Goal: Information Seeking & Learning: Learn about a topic

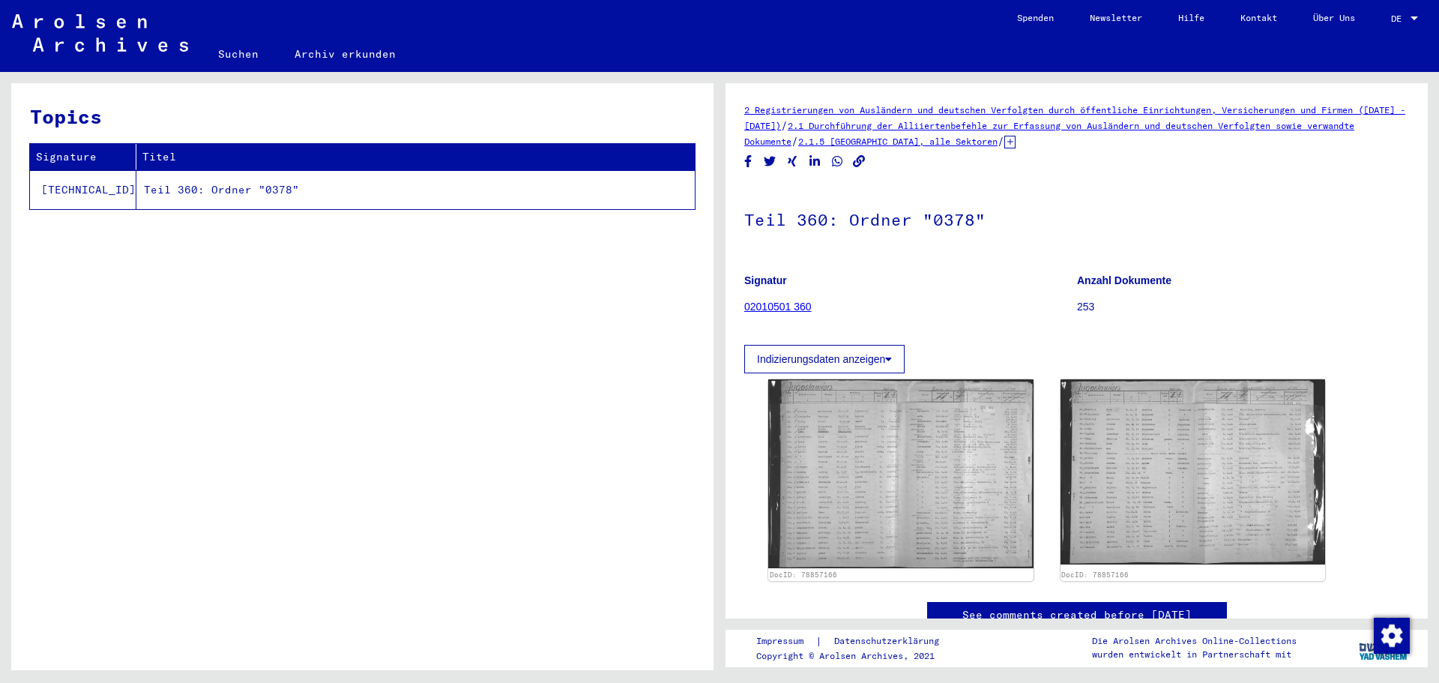
click at [174, 188] on td "Teil 360: Ordner "0378"" at bounding box center [415, 189] width 559 height 39
click at [783, 303] on link "02010501 360" at bounding box center [777, 307] width 67 height 12
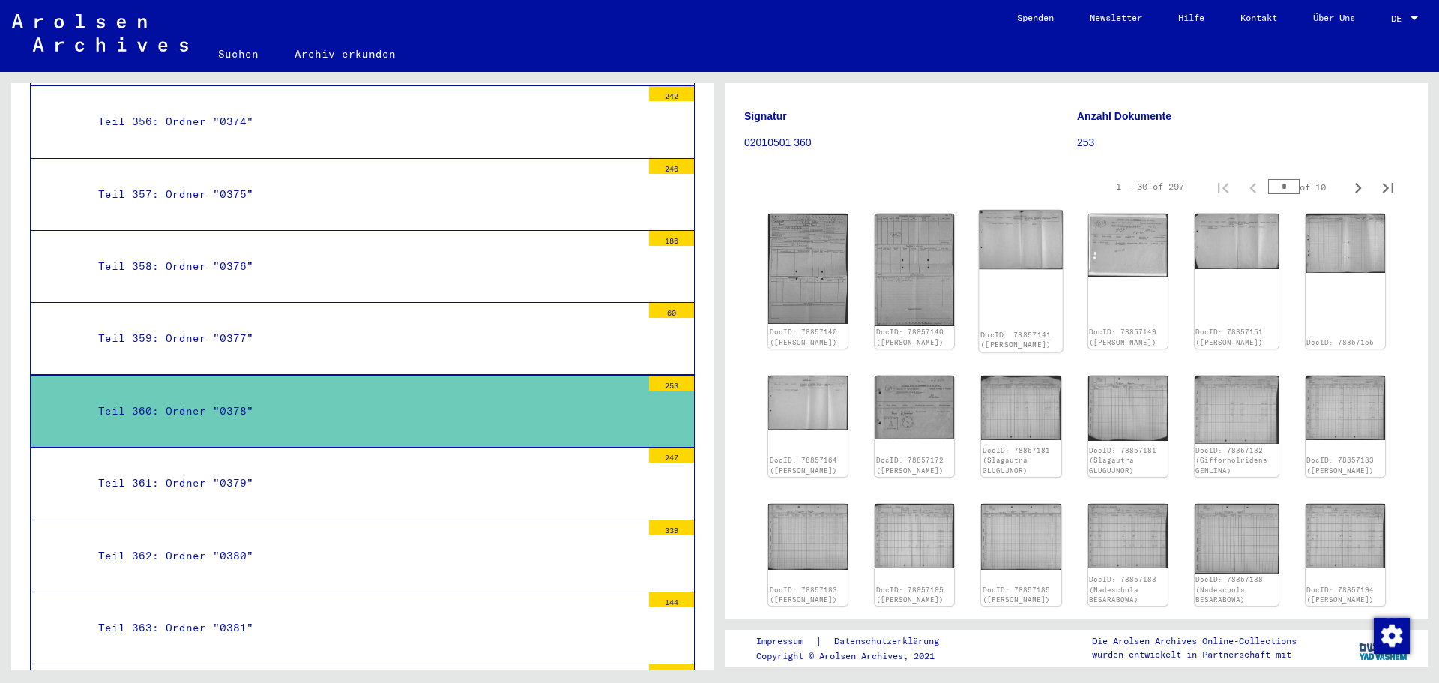
scroll to position [150, 0]
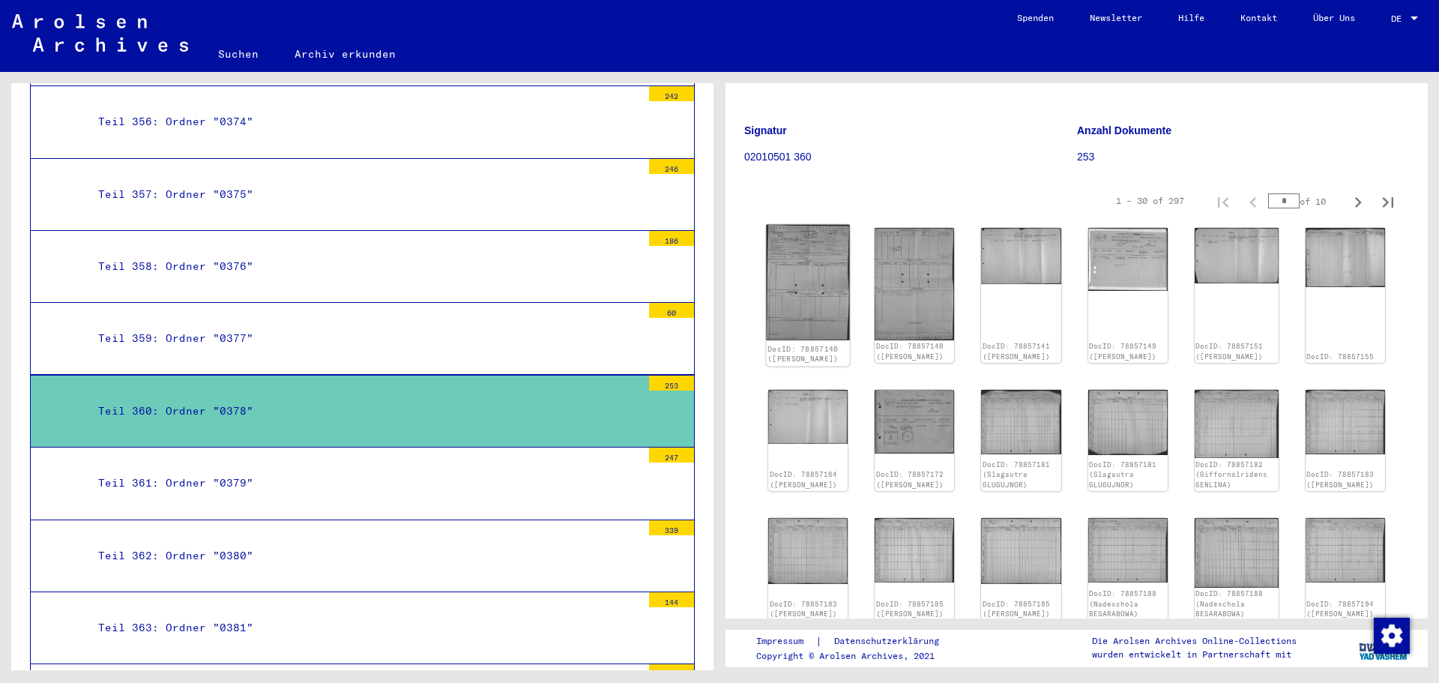
click at [806, 289] on img at bounding box center [807, 282] width 83 height 115
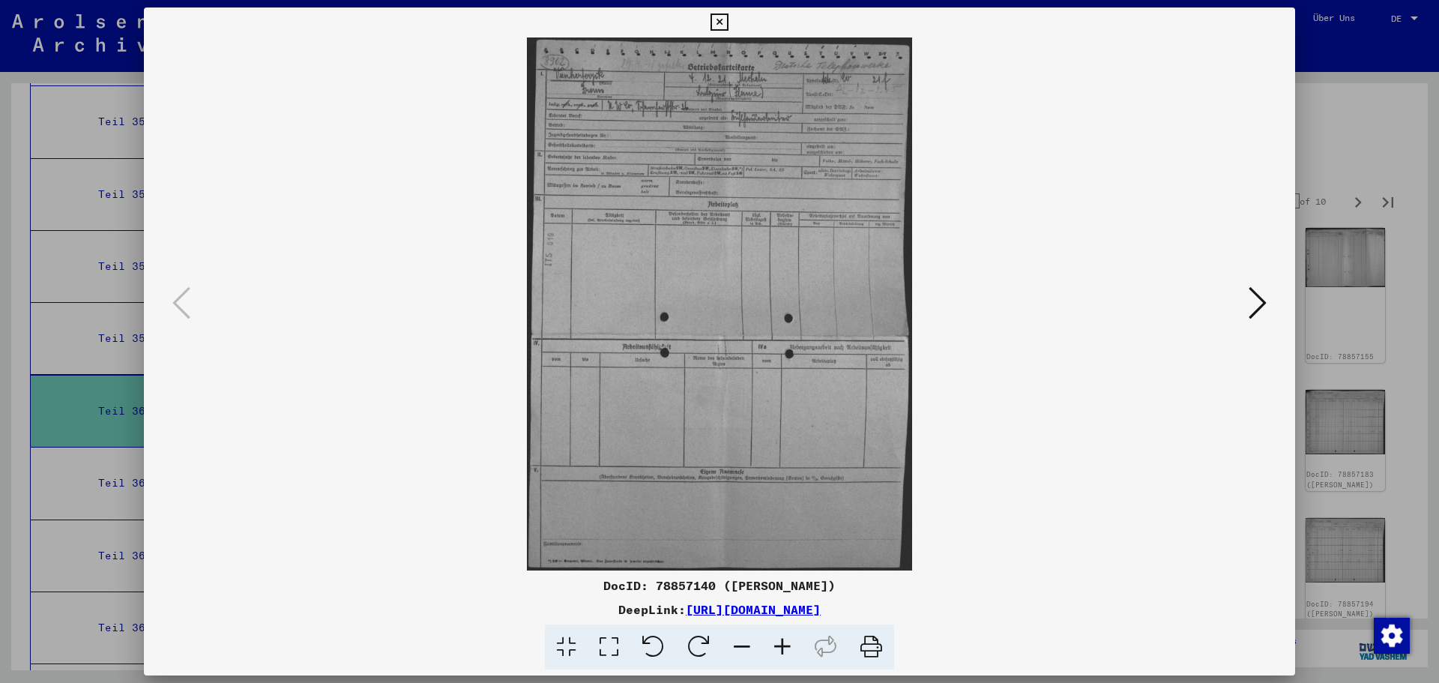
click at [1336, 460] on div at bounding box center [719, 341] width 1439 height 683
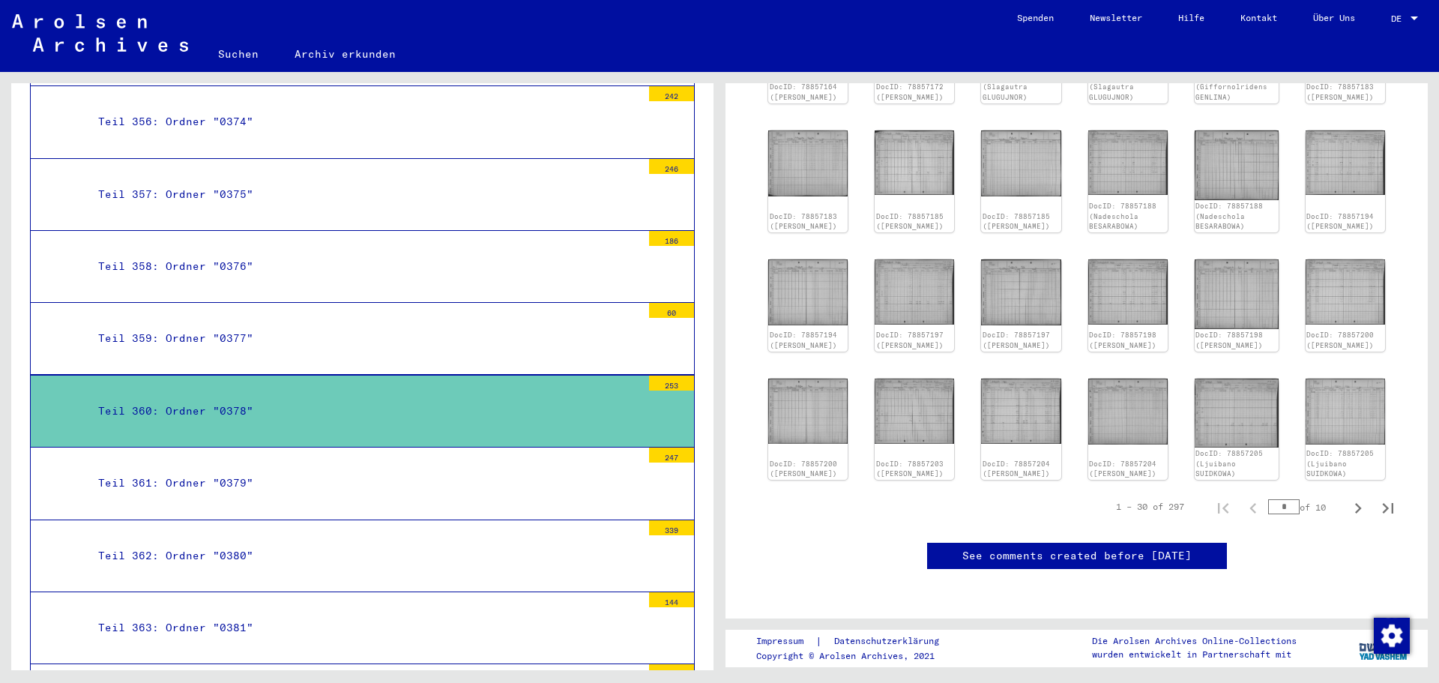
scroll to position [600, 0]
click at [1348, 498] on icon "Next page" at bounding box center [1358, 508] width 21 height 21
type input "*"
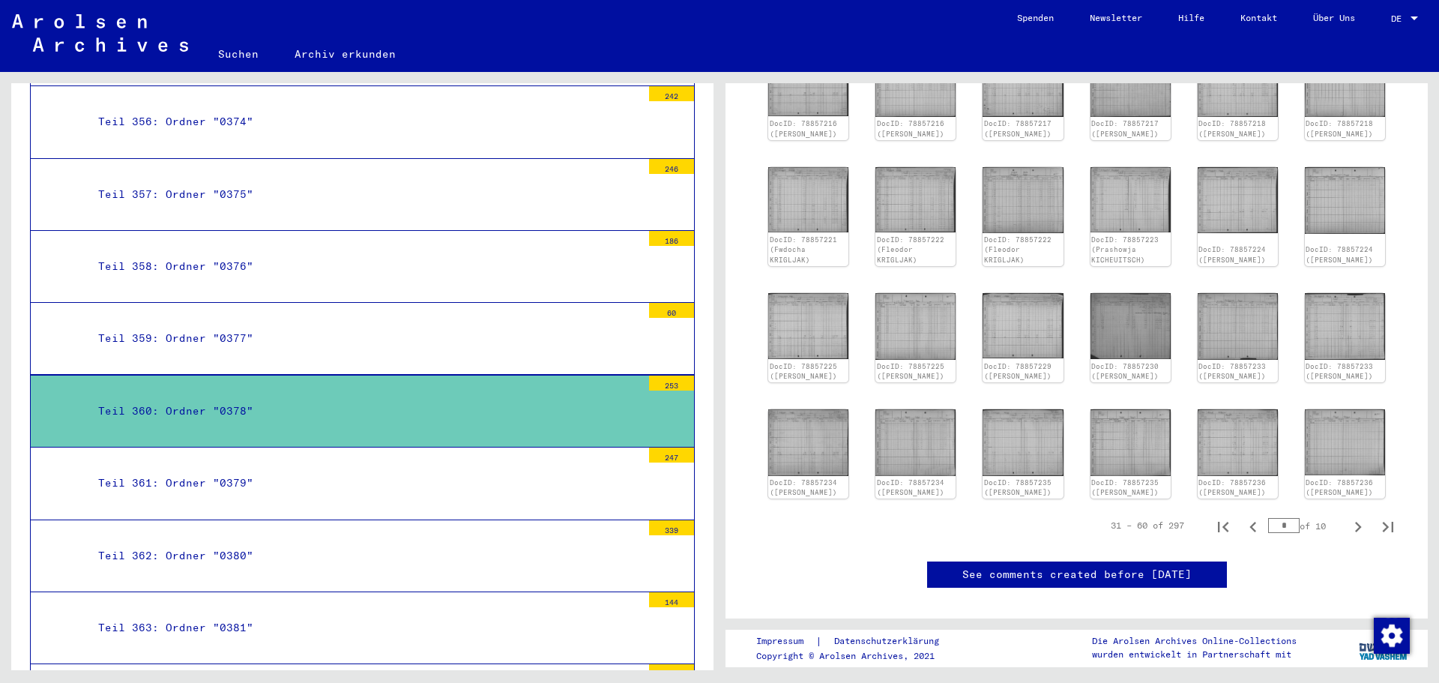
scroll to position [450, 0]
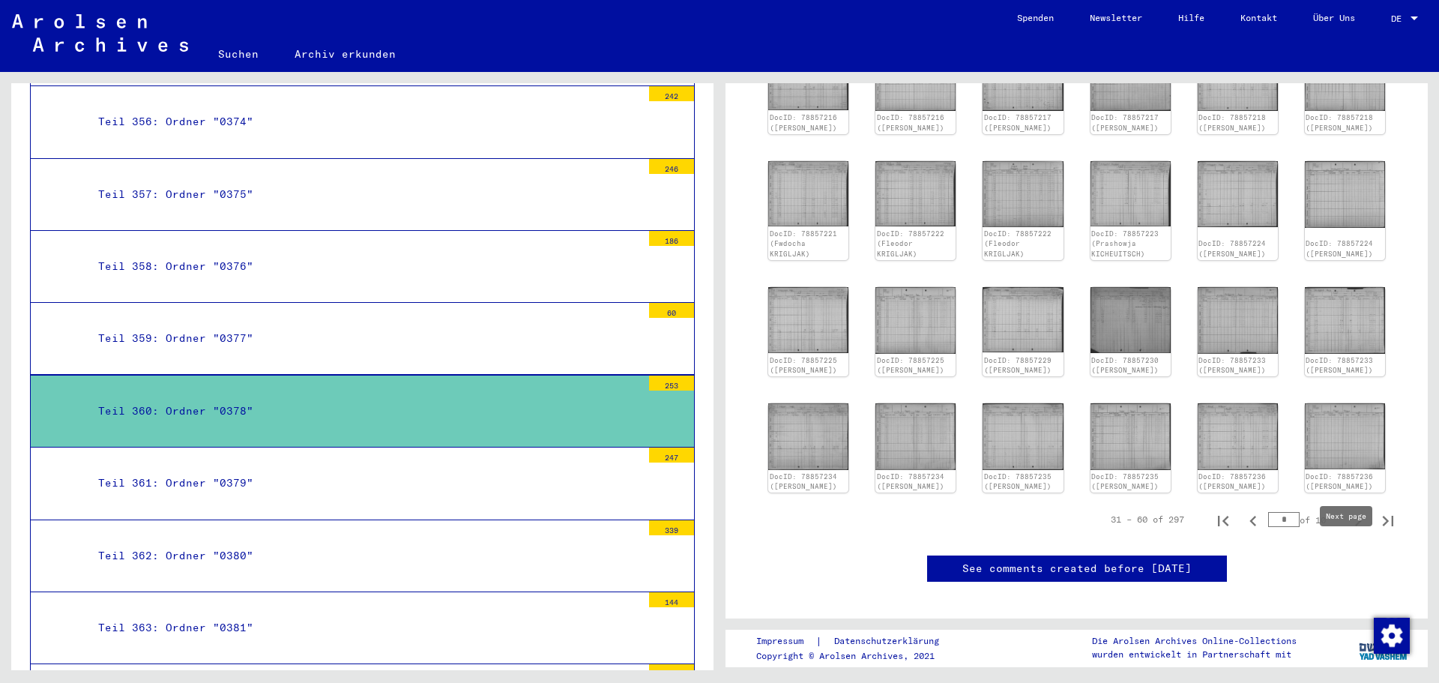
click at [1355, 526] on icon "Next page" at bounding box center [1358, 521] width 7 height 10
type input "*"
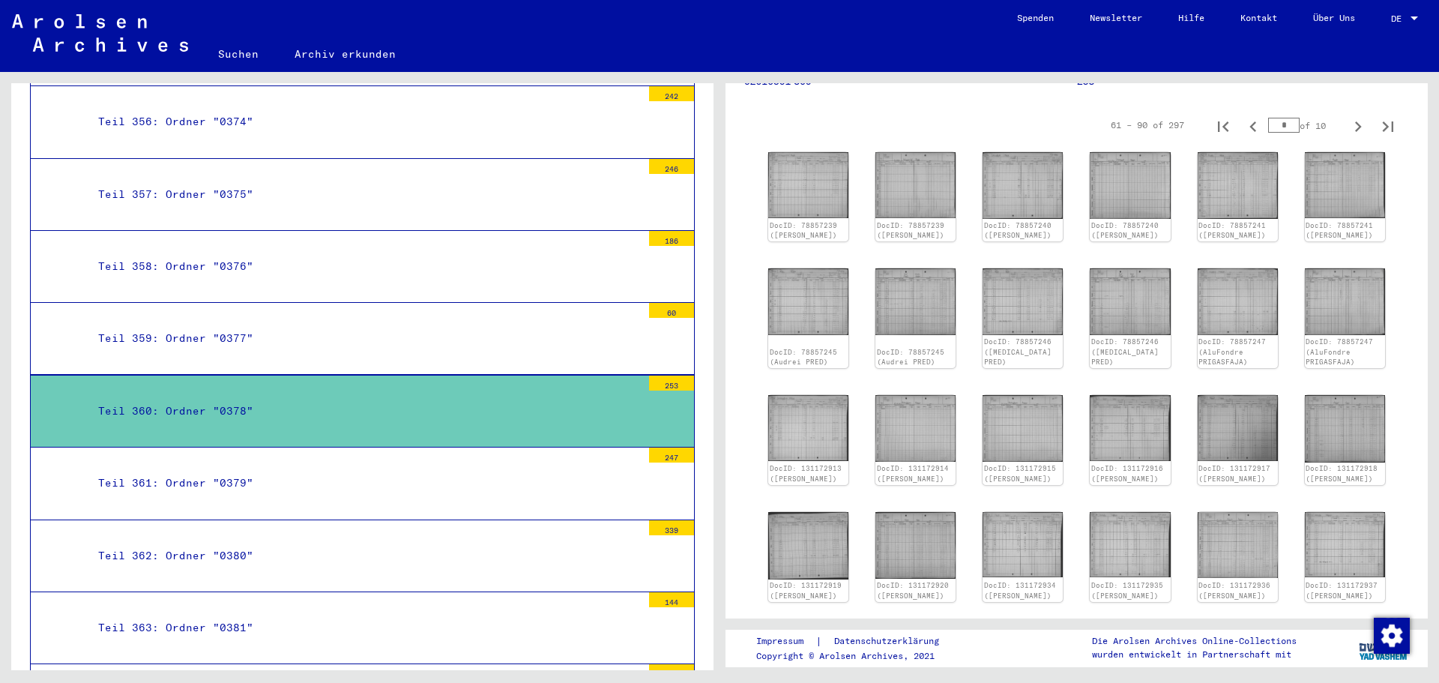
scroll to position [225, 0]
click at [530, 180] on div "Teil 357: Ordner "0375"" at bounding box center [364, 194] width 555 height 29
